Goal: Task Accomplishment & Management: Complete application form

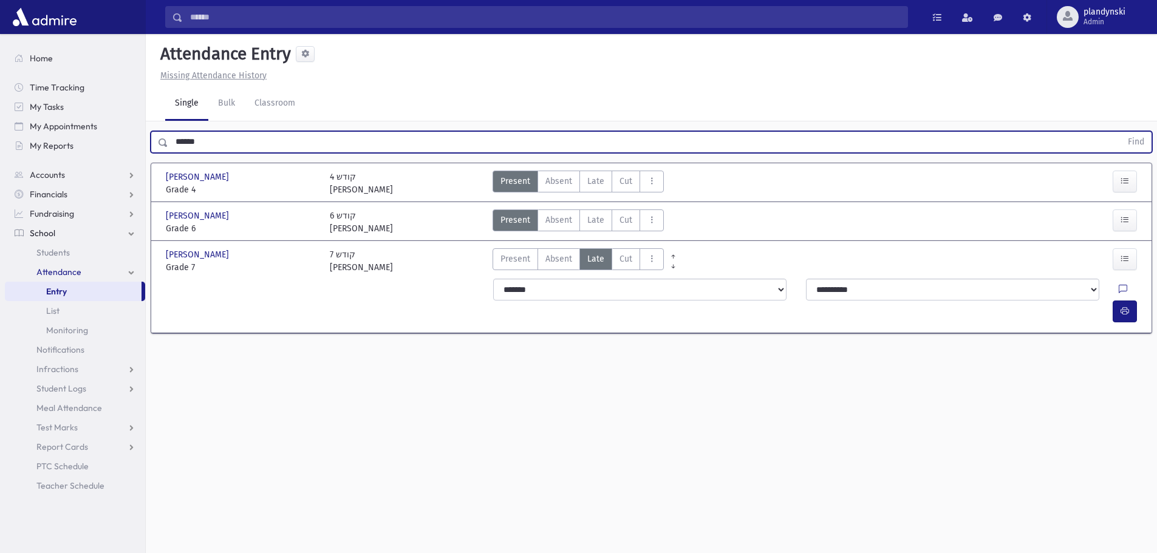
click at [214, 139] on input "******" at bounding box center [644, 142] width 953 height 22
type input "*"
type input "****"
click at [1121, 132] on button "Find" at bounding box center [1136, 142] width 31 height 21
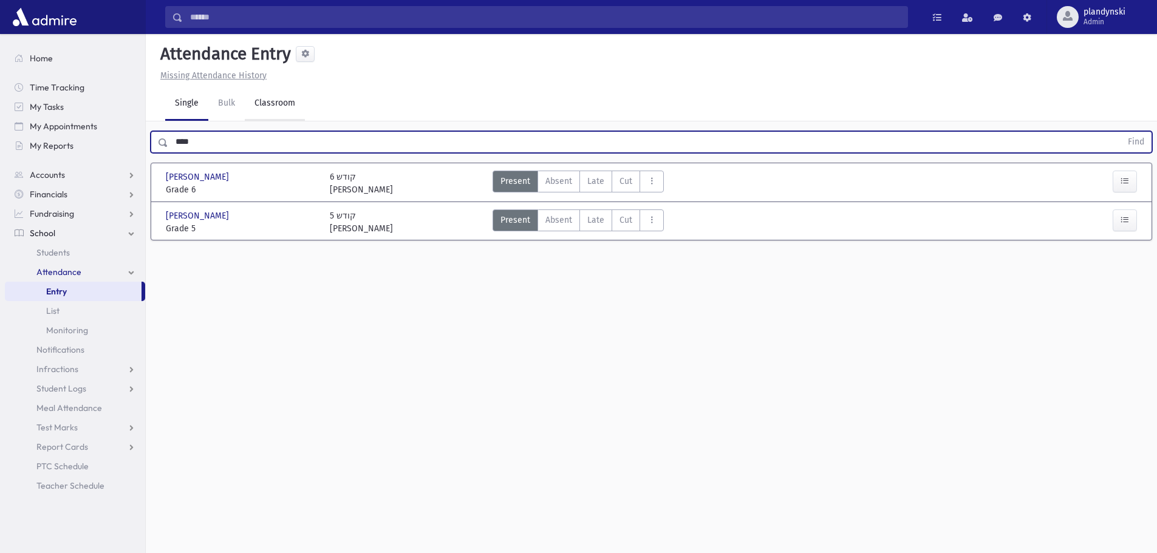
click at [274, 97] on link "Classroom" at bounding box center [275, 104] width 60 height 34
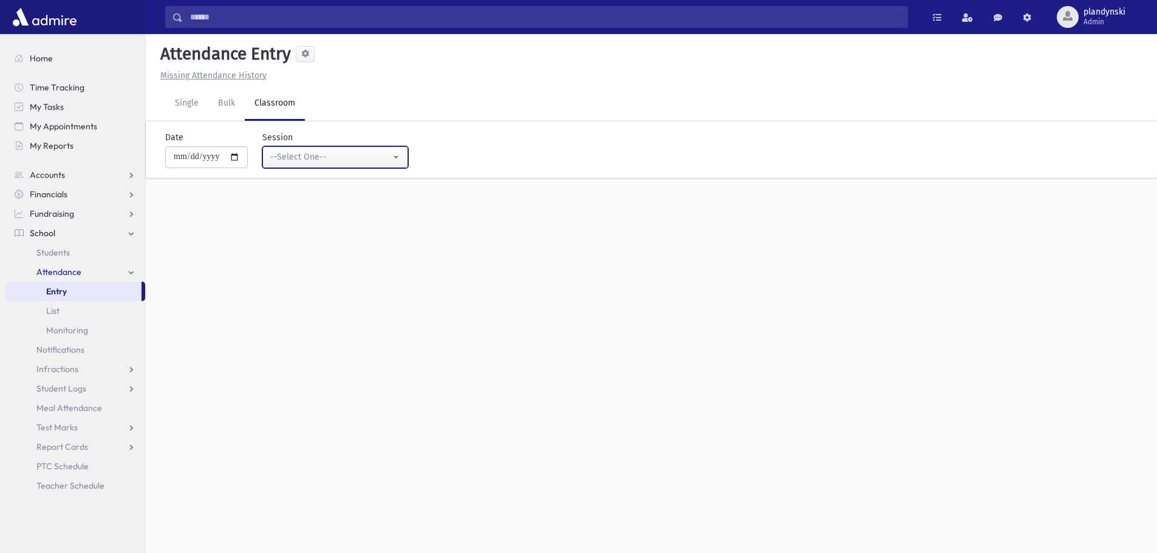
click at [321, 148] on button "--Select One--" at bounding box center [335, 157] width 146 height 22
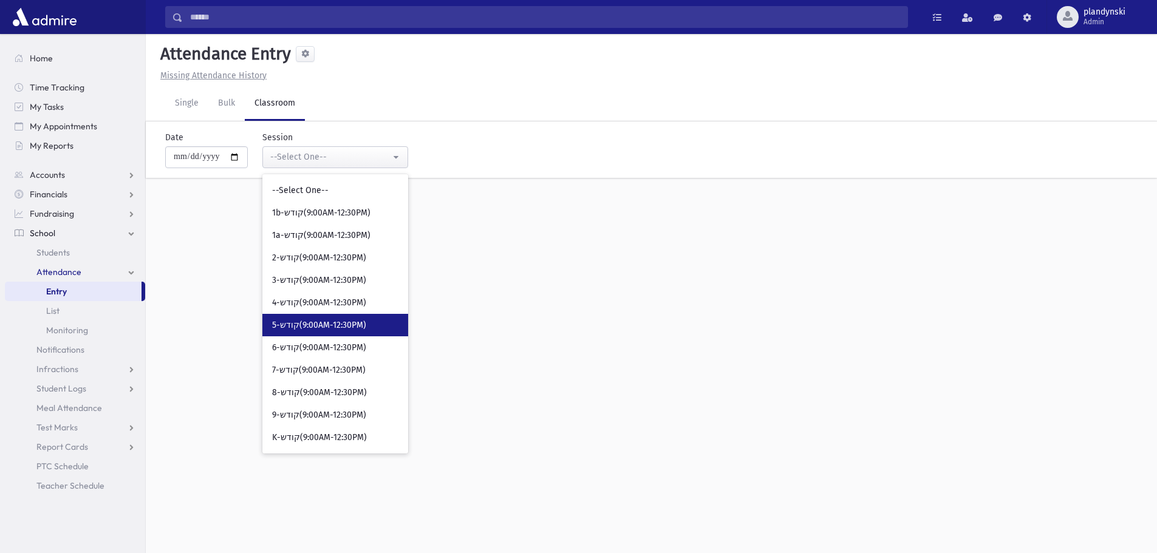
click at [307, 323] on span "5-קודש(9:00AM-12:30PM)" at bounding box center [319, 326] width 94 height 12
select select "***"
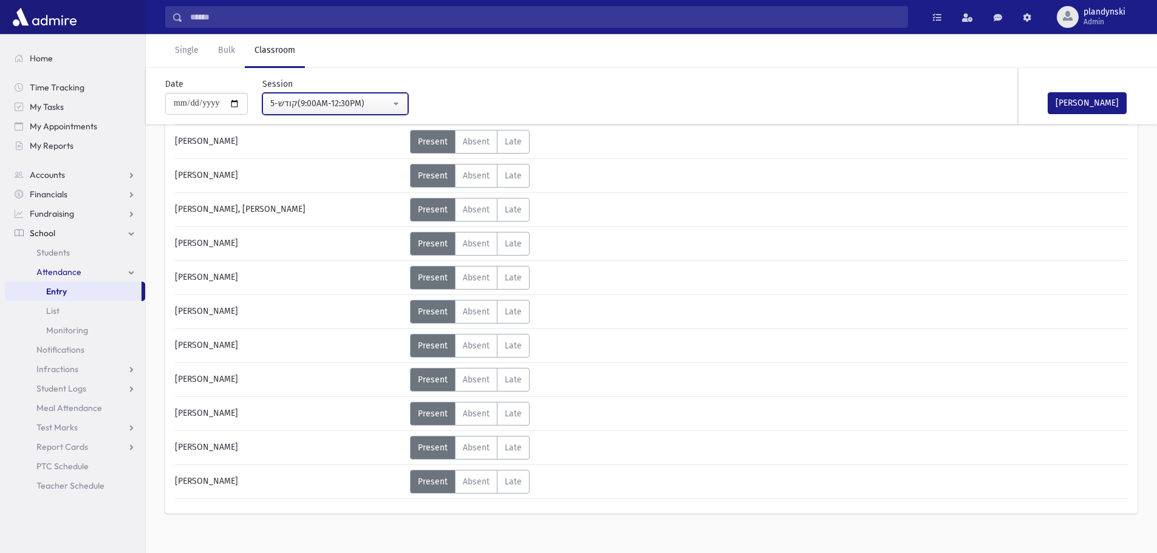
scroll to position [145, 0]
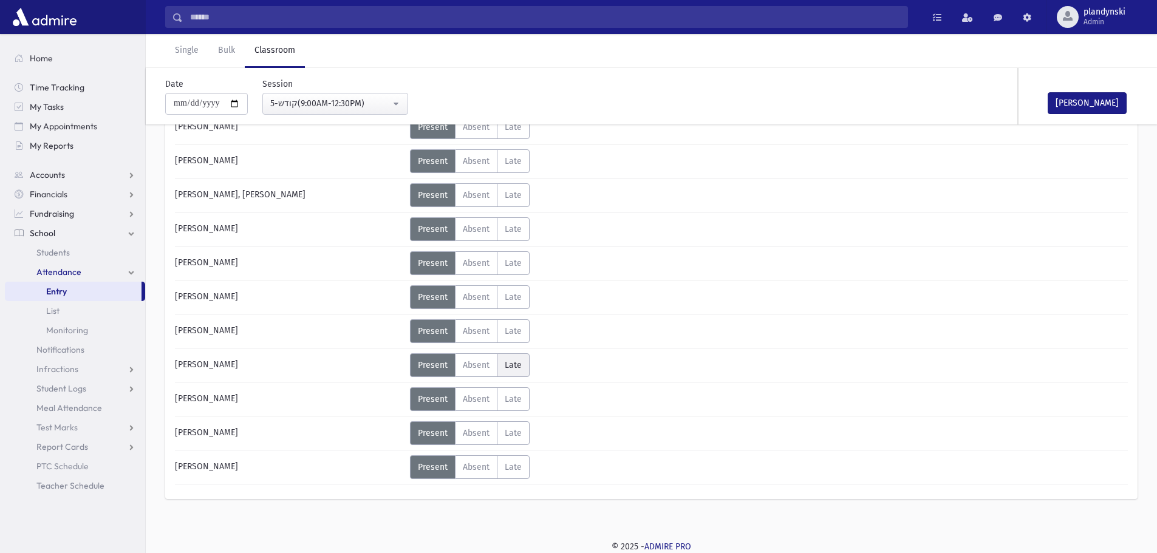
click at [525, 367] on label "Late L" at bounding box center [513, 366] width 33 height 24
click at [511, 203] on label "Late L" at bounding box center [513, 195] width 33 height 24
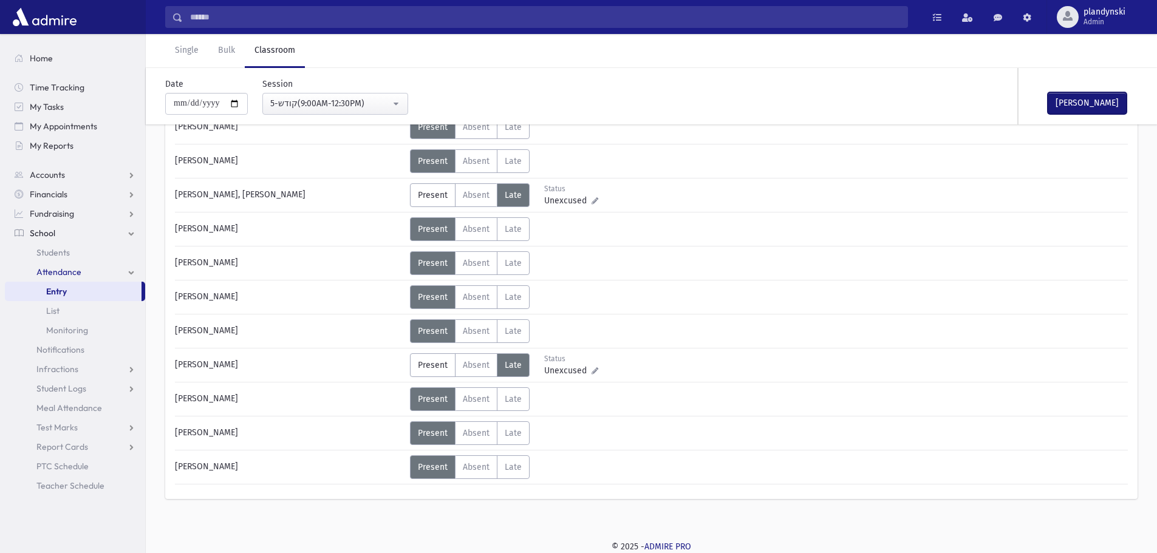
click at [1092, 100] on button "[PERSON_NAME]" at bounding box center [1087, 103] width 79 height 22
click at [225, 49] on link "Bulk" at bounding box center [226, 51] width 36 height 34
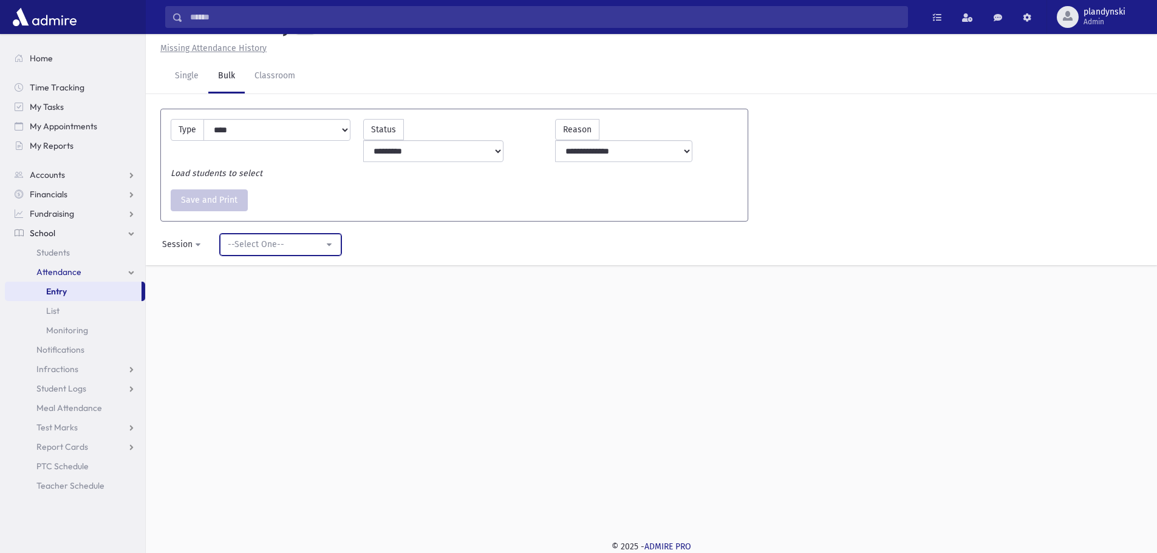
click at [279, 238] on div "--Select One--" at bounding box center [276, 244] width 96 height 13
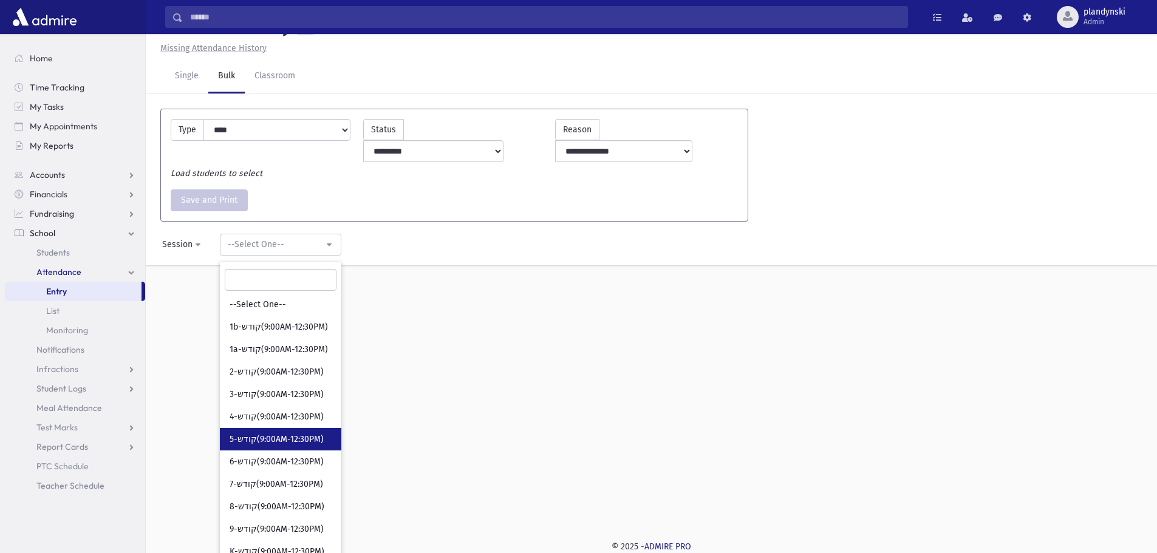
click at [272, 434] on span "5-קודש(9:00AM-12:30PM)" at bounding box center [277, 440] width 94 height 12
select select "***"
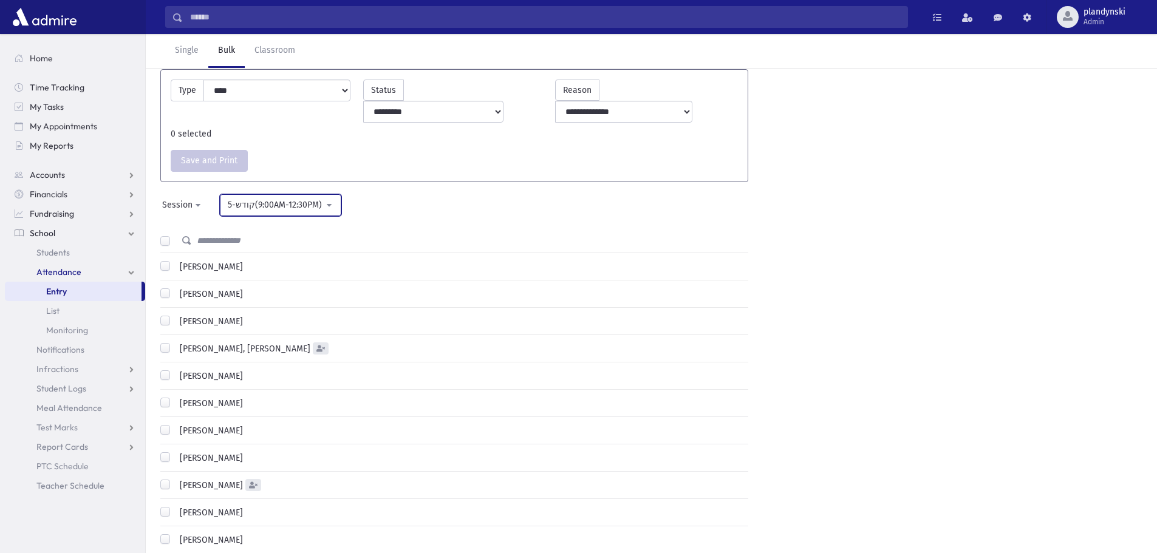
scroll to position [122, 0]
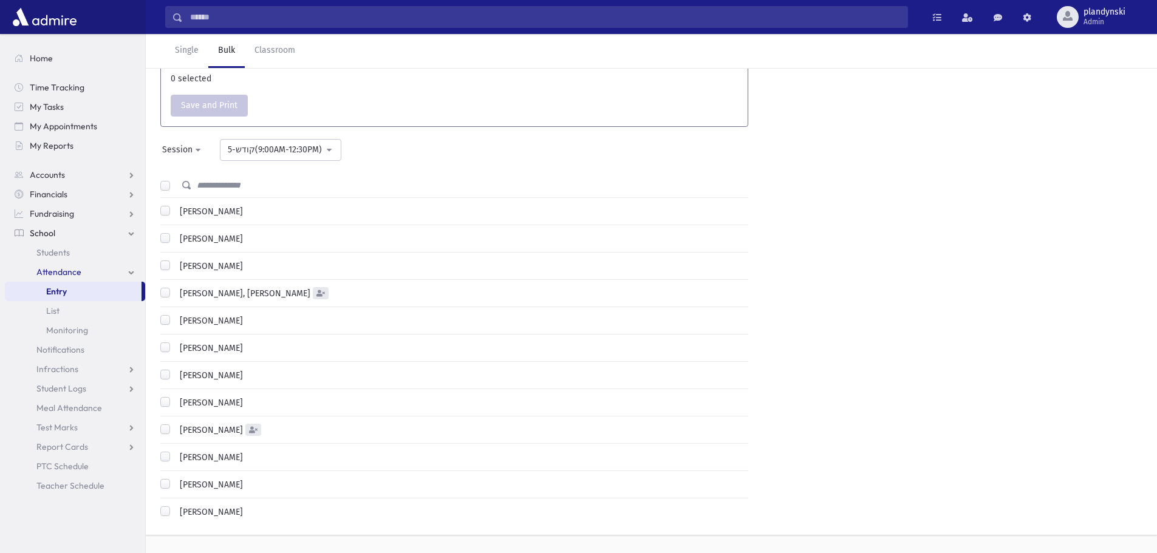
click at [175, 287] on label "[PERSON_NAME], [PERSON_NAME]" at bounding box center [242, 293] width 135 height 13
click at [175, 424] on label "[PERSON_NAME]" at bounding box center [209, 430] width 68 height 13
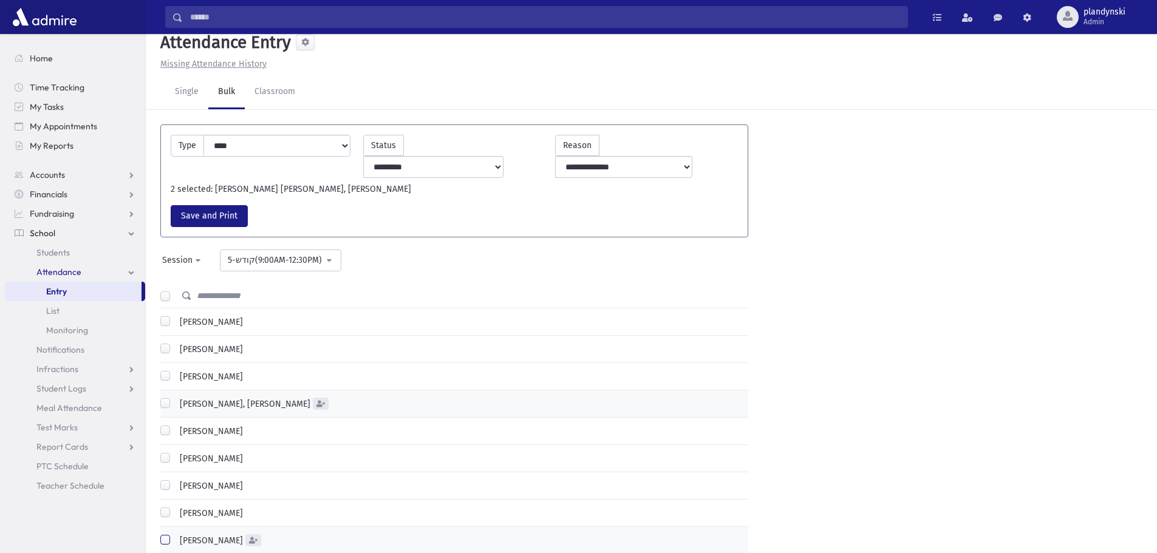
scroll to position [0, 0]
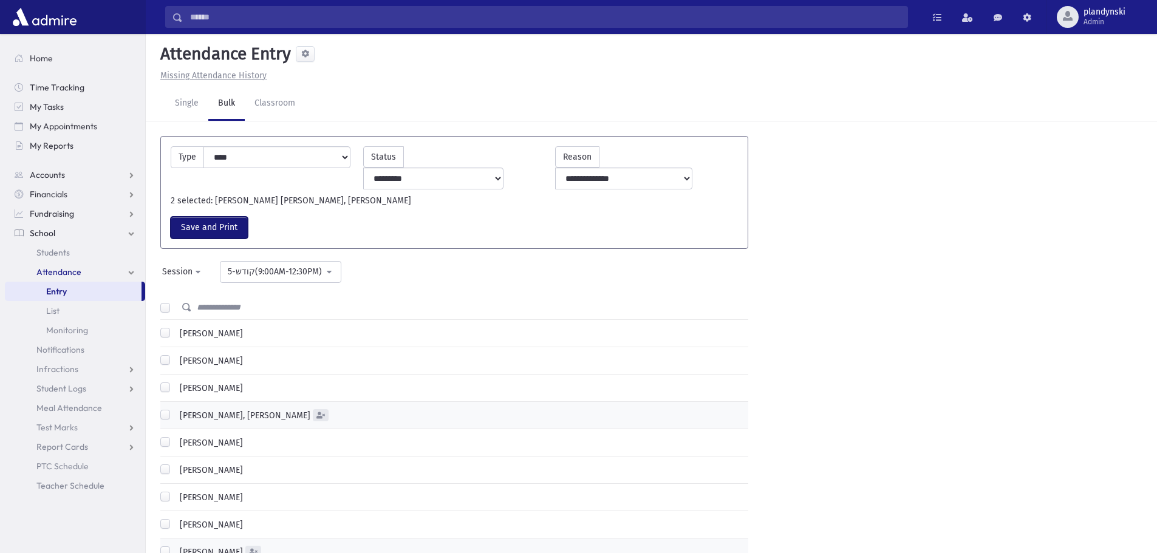
click at [214, 217] on button "Save and Print" at bounding box center [209, 228] width 77 height 22
